Goal: Task Accomplishment & Management: Manage account settings

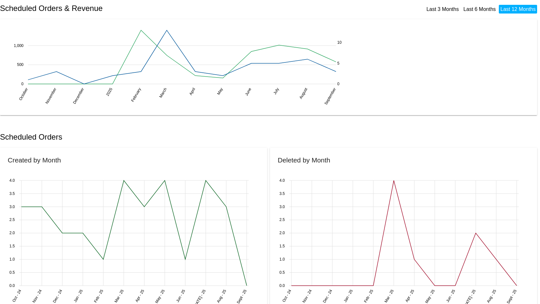
scroll to position [97, 0]
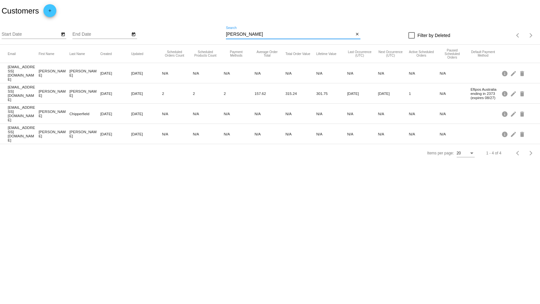
drag, startPoint x: 246, startPoint y: 35, endPoint x: 195, endPoint y: 34, distance: 50.5
click at [195, 34] on div "Start Date End Date nicole Search close Filter by Deleted Items per page: 20 1 …" at bounding box center [270, 33] width 540 height 23
paste input "[EMAIL_ADDRESS][DOMAIN_NAME]"
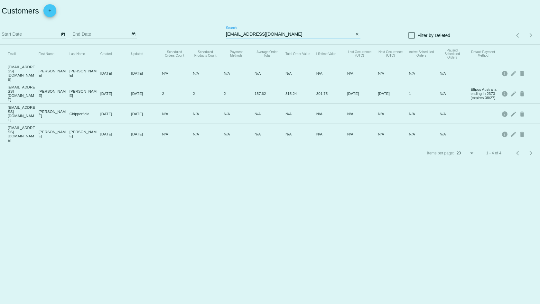
type input "[EMAIL_ADDRESS][DOMAIN_NAME]"
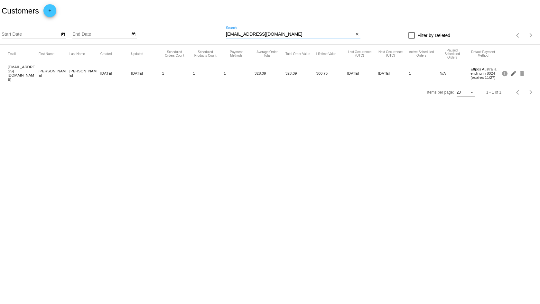
click at [515, 74] on mat-icon "edit" at bounding box center [514, 73] width 8 height 10
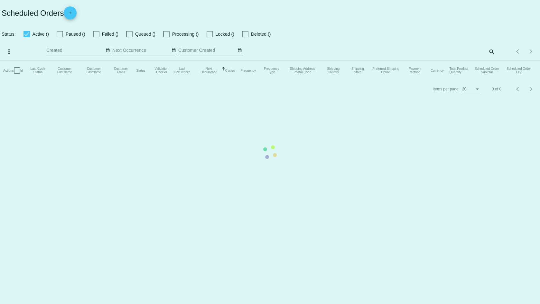
checkbox input "true"
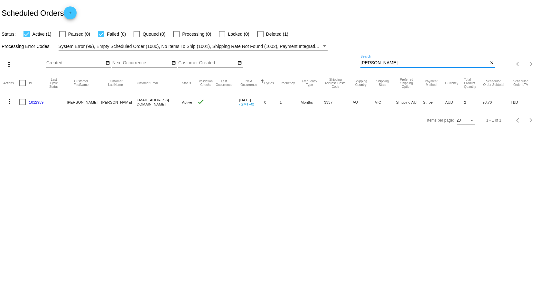
click at [379, 64] on input "nicole" at bounding box center [424, 62] width 128 height 5
paste input "[EMAIL_ADDRESS][DOMAIN_NAME]"
type input "[EMAIL_ADDRESS][DOMAIN_NAME]"
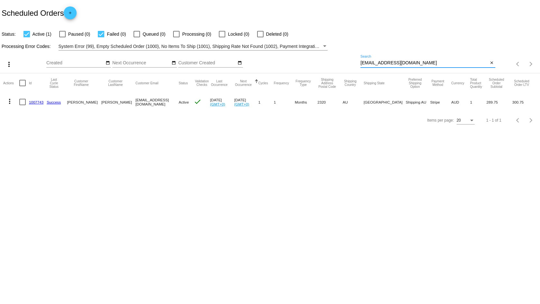
click at [33, 101] on link "1007743" at bounding box center [36, 102] width 14 height 4
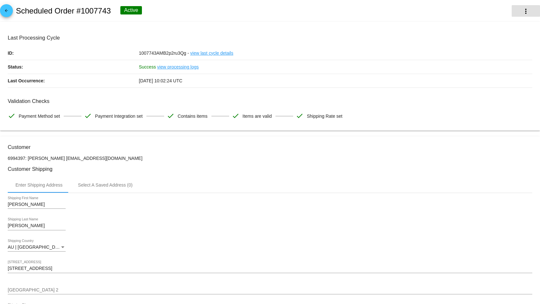
click at [522, 12] on mat-icon "more_vert" at bounding box center [526, 11] width 8 height 8
click at [276, 6] on div at bounding box center [270, 152] width 540 height 304
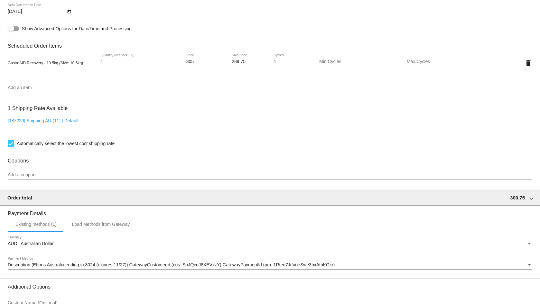
scroll to position [418, 0]
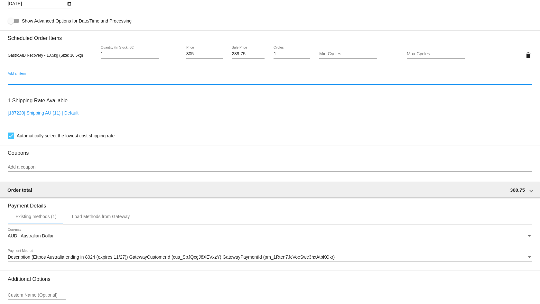
click at [29, 83] on input "Add an item" at bounding box center [270, 80] width 524 height 5
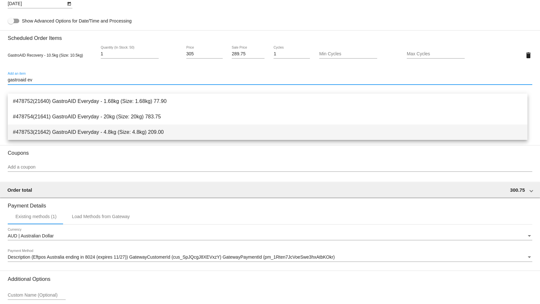
type input "gastroaid ev"
click at [115, 133] on span "#478753(21642) GastroAID Everyday - 4.8kg (Size: 4.8kg) 209.00" at bounding box center [267, 131] width 509 height 15
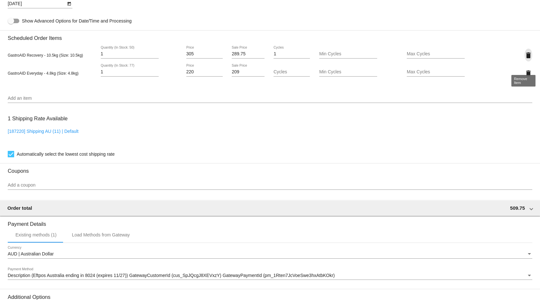
click at [524, 59] on mat-icon "delete" at bounding box center [528, 55] width 8 height 8
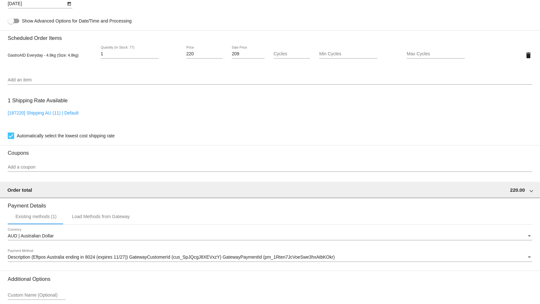
click at [285, 57] on input "Cycles" at bounding box center [291, 53] width 36 height 5
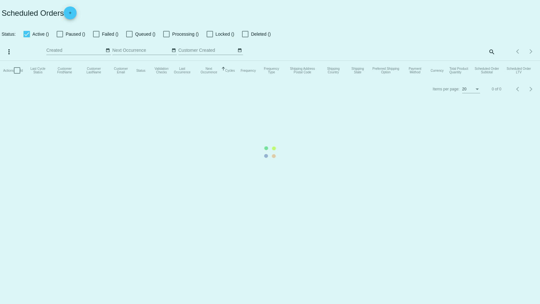
checkbox input "true"
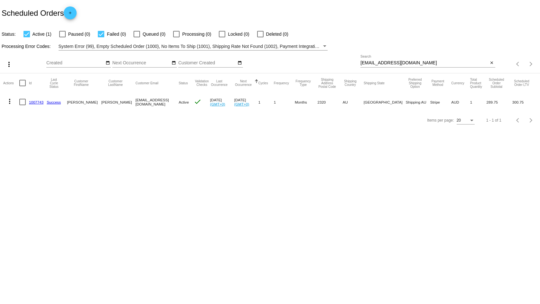
click at [39, 102] on link "1007743" at bounding box center [36, 102] width 14 height 4
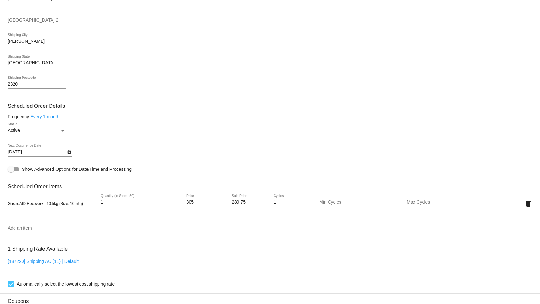
scroll to position [262, 0]
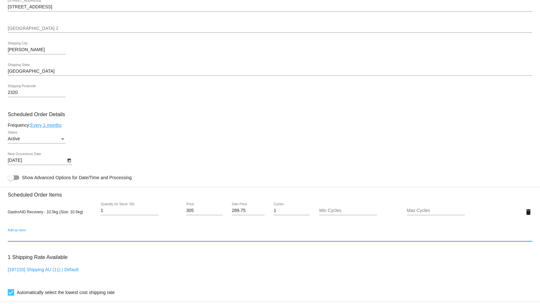
click at [41, 239] on input "Add an item" at bounding box center [270, 236] width 524 height 5
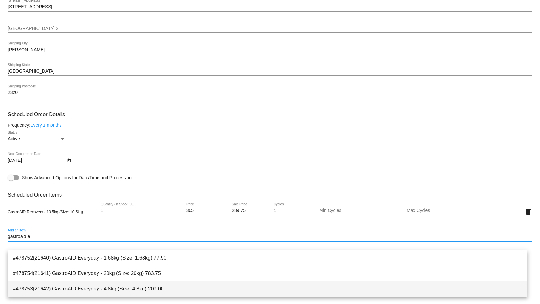
type input "gastroaid e"
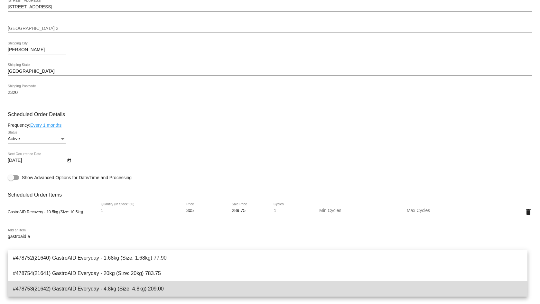
click at [97, 291] on span "#478753(21642) GastroAID Everyday - 4.8kg (Size: 4.8kg) 209.00" at bounding box center [267, 288] width 509 height 15
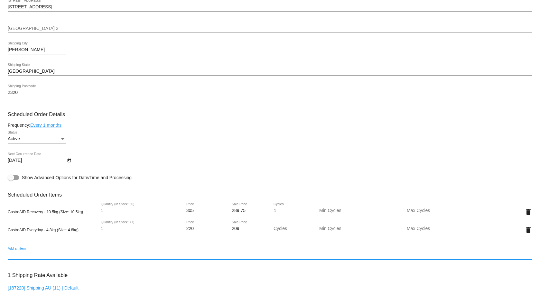
click at [280, 231] on input "Cycles" at bounding box center [291, 228] width 36 height 5
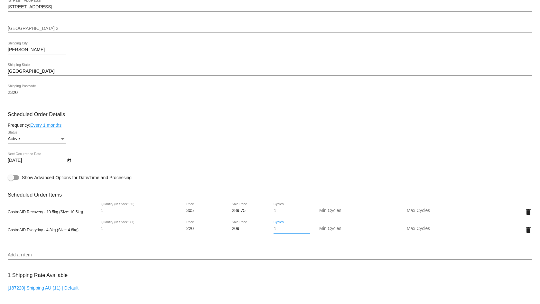
type input "1"
click at [524, 216] on mat-icon "delete" at bounding box center [528, 212] width 8 height 8
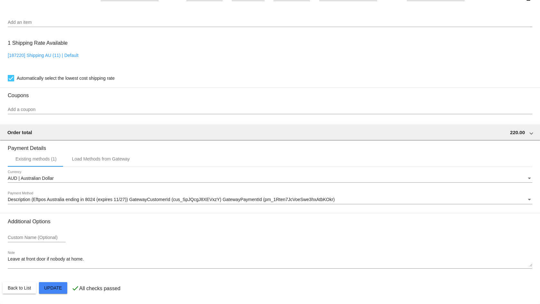
scroll to position [487, 0]
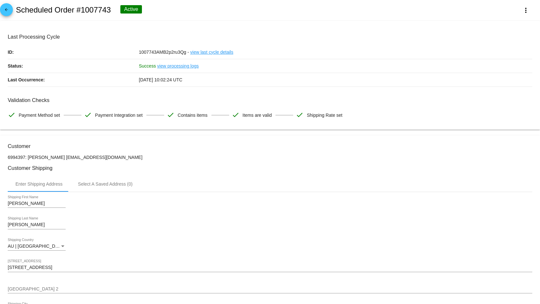
scroll to position [0, 0]
